Goal: Task Accomplishment & Management: Manage account settings

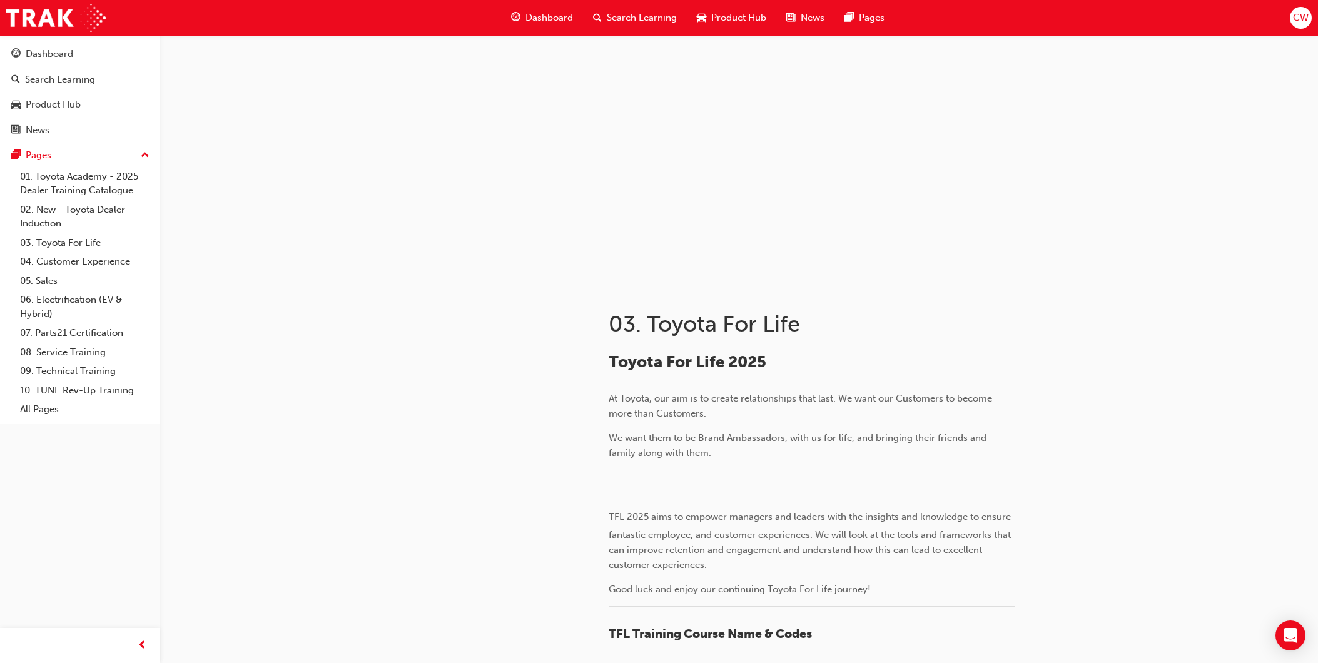
scroll to position [1237, 0]
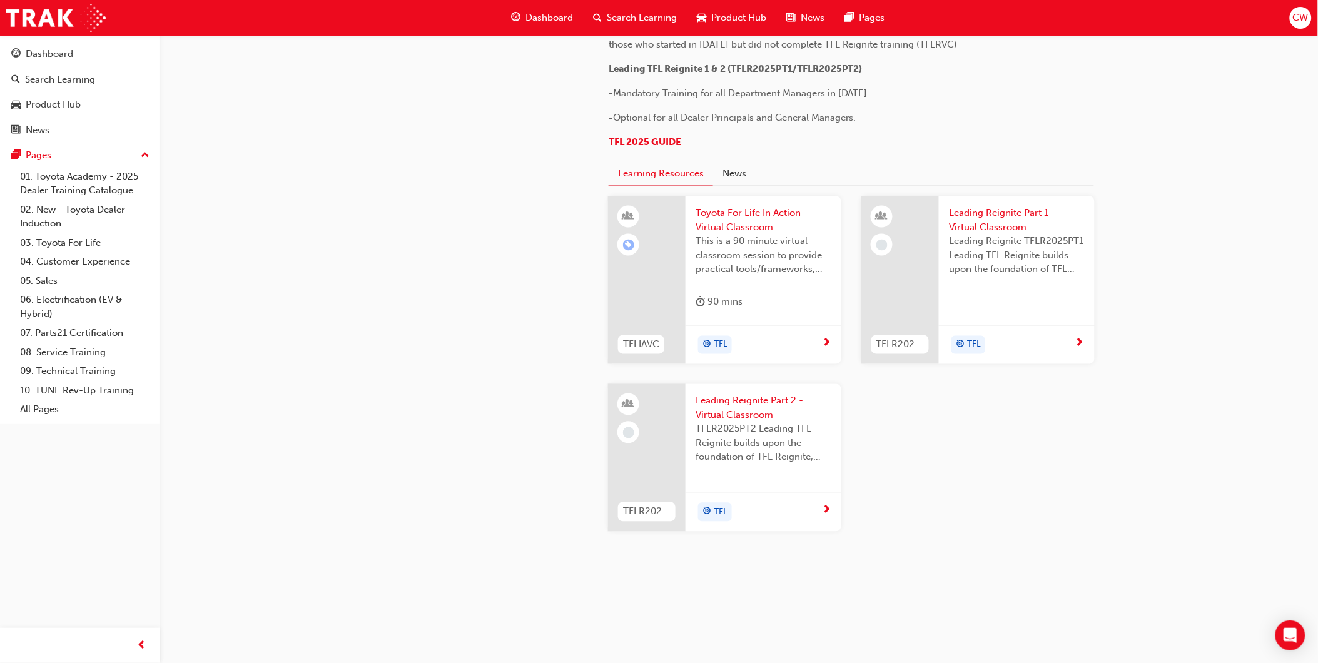
click at [1308, 9] on div "CW" at bounding box center [1301, 18] width 22 height 22
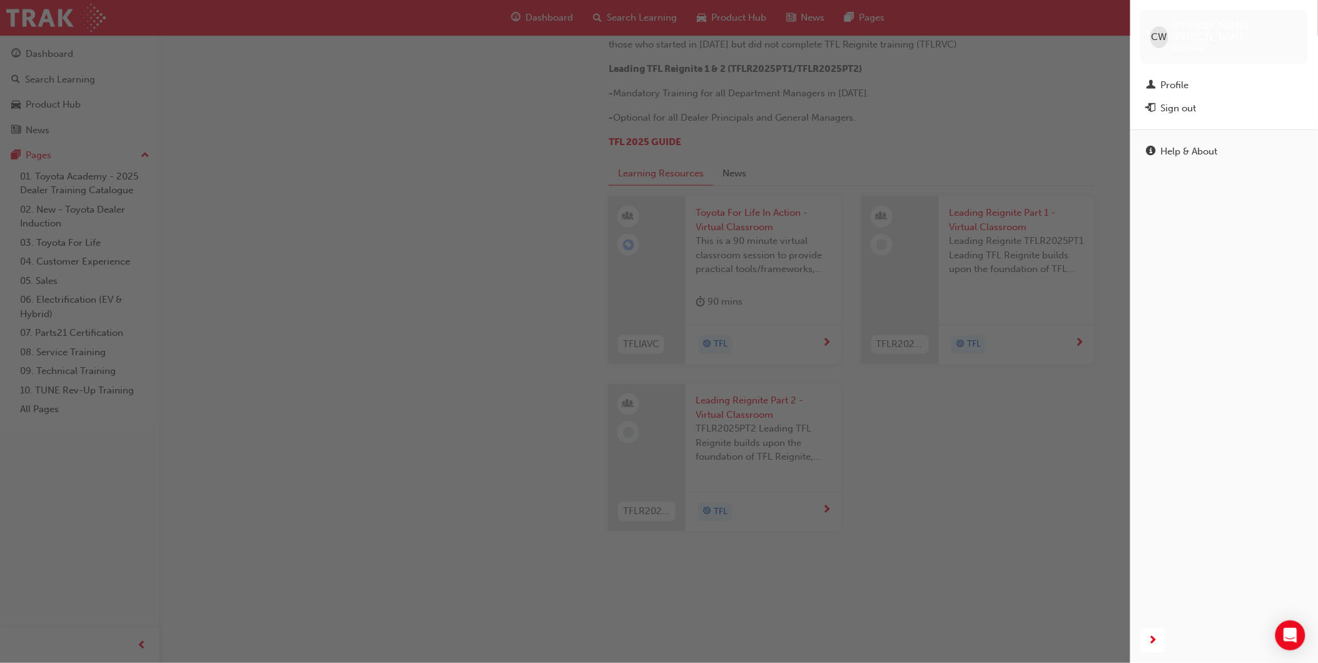
click at [1204, 222] on div "Help & About" at bounding box center [1224, 373] width 188 height 489
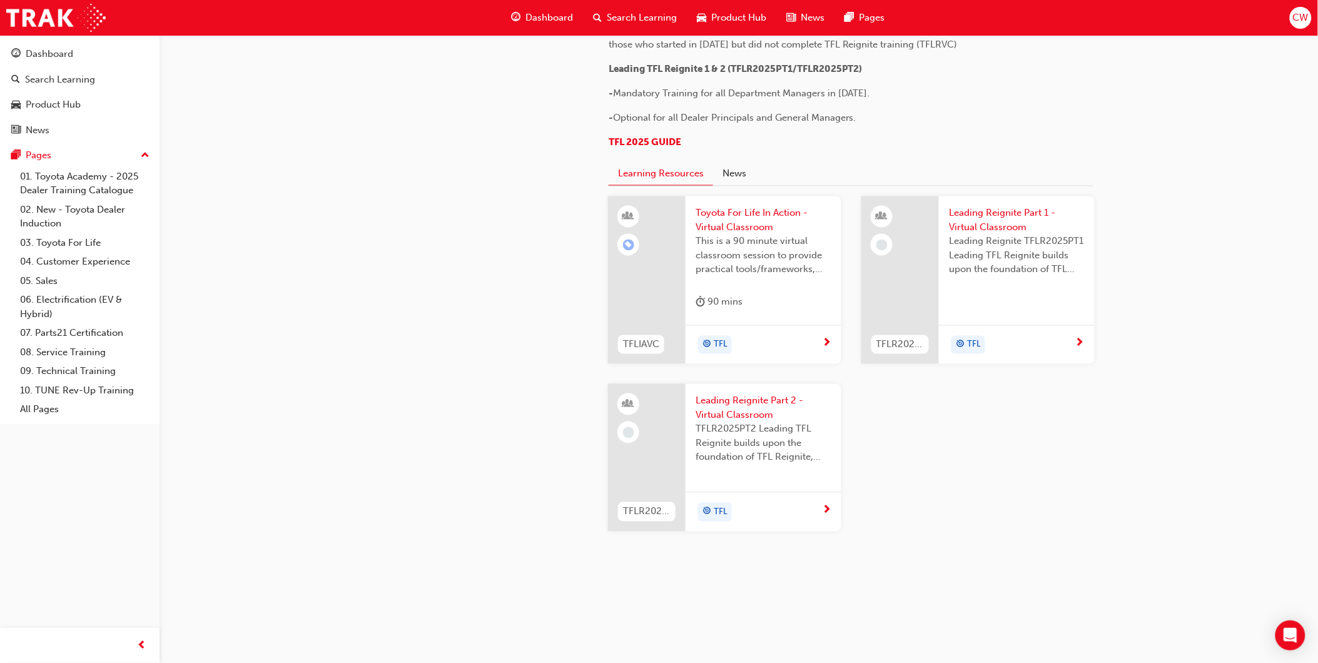
click at [1300, 16] on span "CW" at bounding box center [1301, 18] width 16 height 14
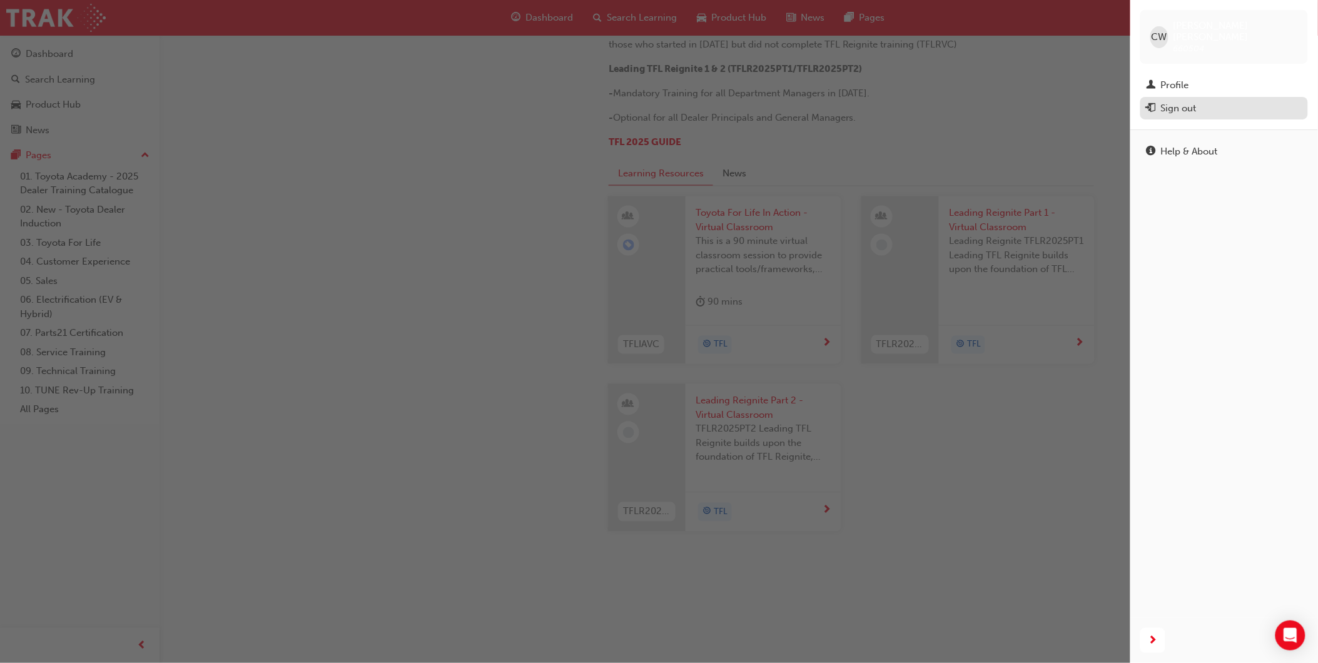
click at [1201, 101] on div "Sign out" at bounding box center [1224, 109] width 155 height 16
